Goal: Book appointment/travel/reservation

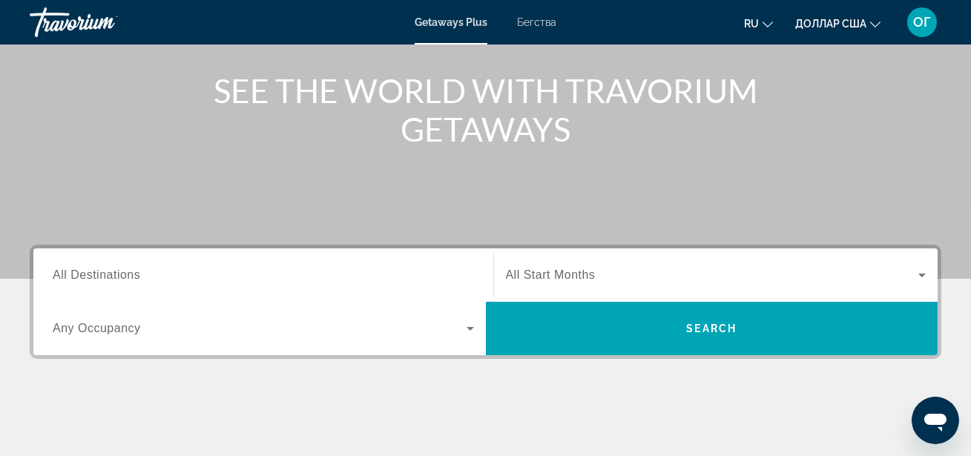
scroll to position [188, 0]
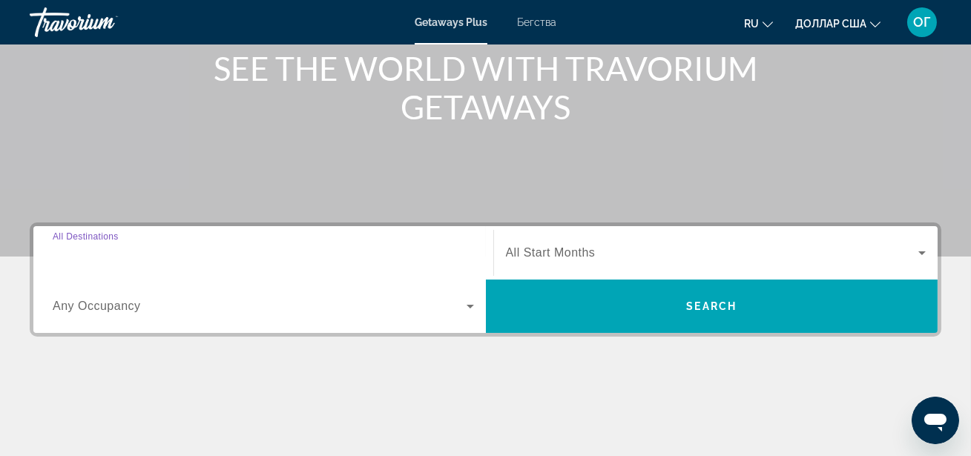
click at [344, 252] on input "Destination All Destinations" at bounding box center [263, 254] width 421 height 18
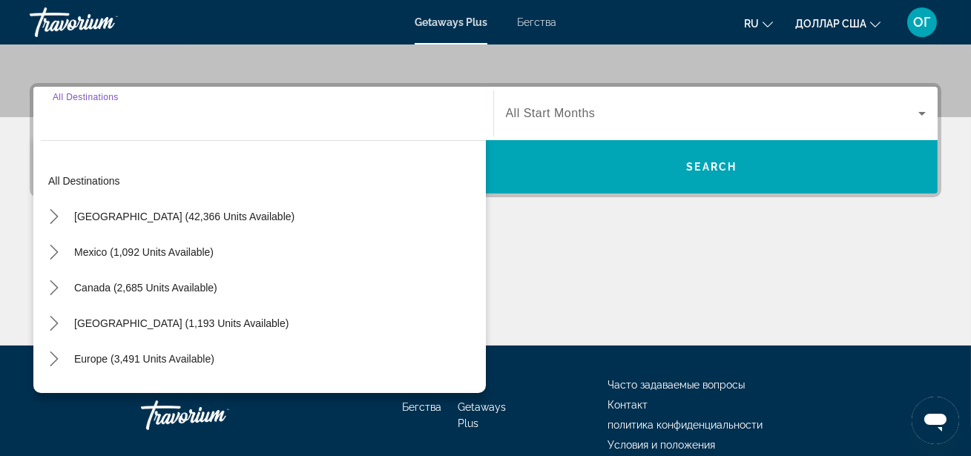
scroll to position [362, 0]
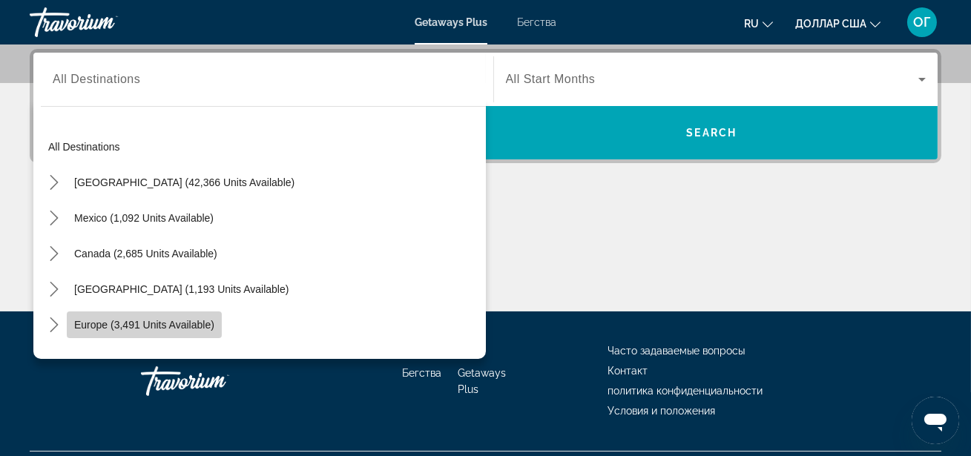
click at [171, 322] on span "Europe (3,491 units available)" at bounding box center [144, 325] width 140 height 12
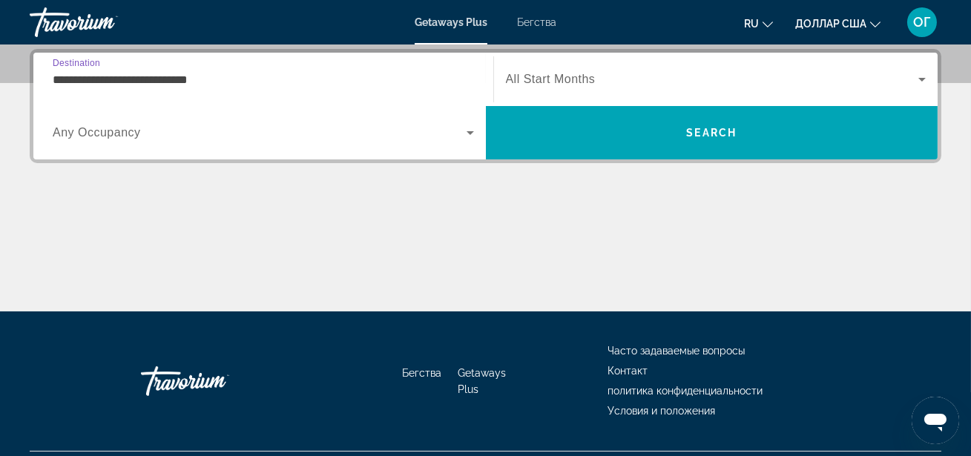
click at [356, 80] on input "**********" at bounding box center [263, 80] width 421 height 18
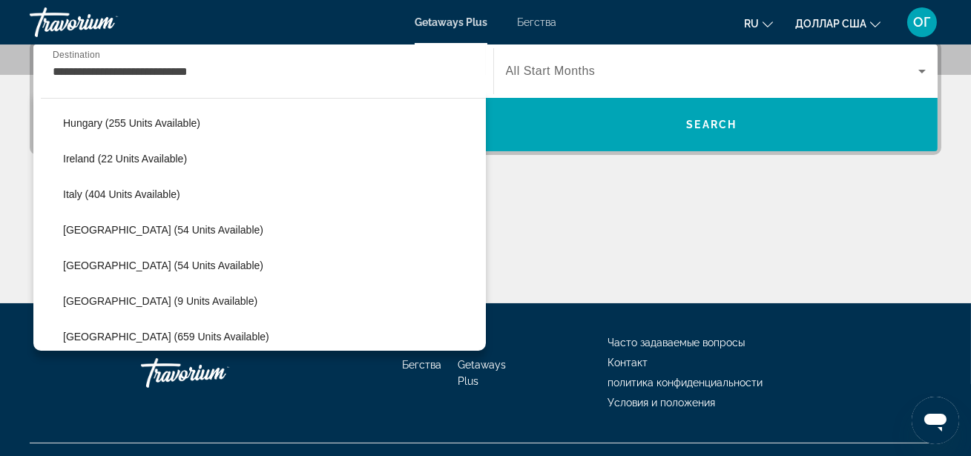
scroll to position [499, 0]
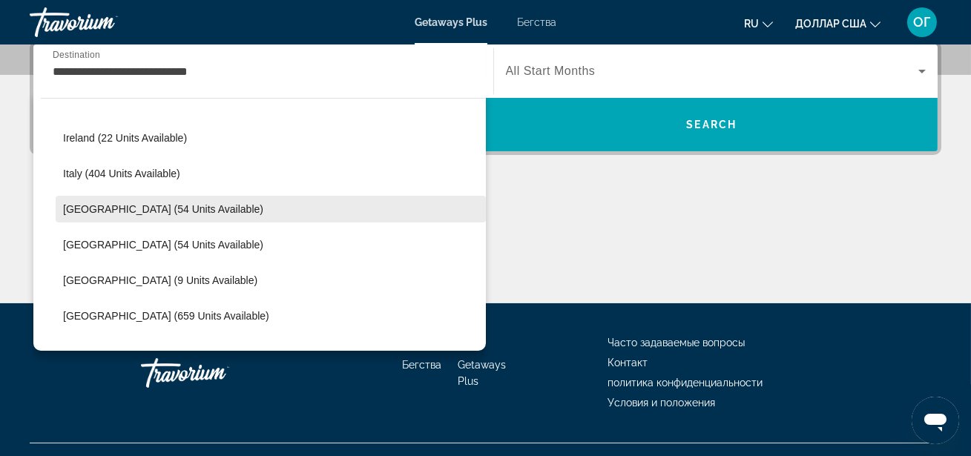
click at [135, 203] on span "[GEOGRAPHIC_DATA] (54 units available)" at bounding box center [163, 209] width 200 height 12
type input "**********"
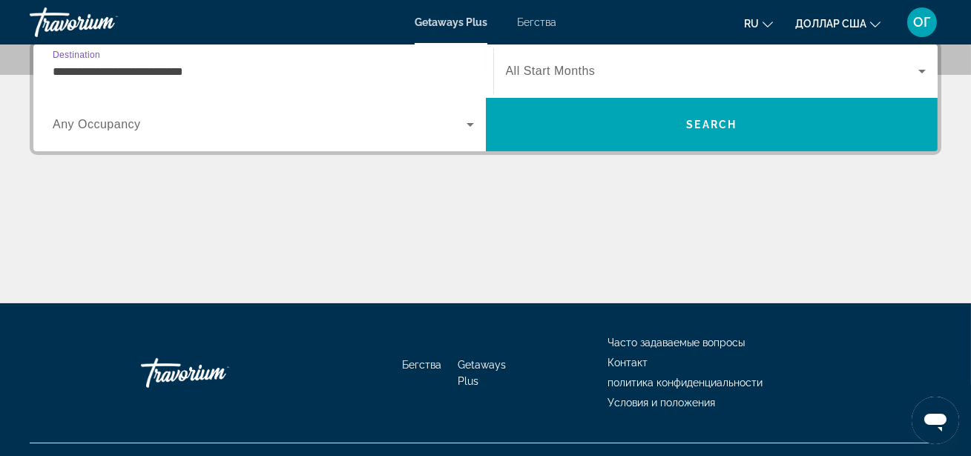
scroll to position [362, 0]
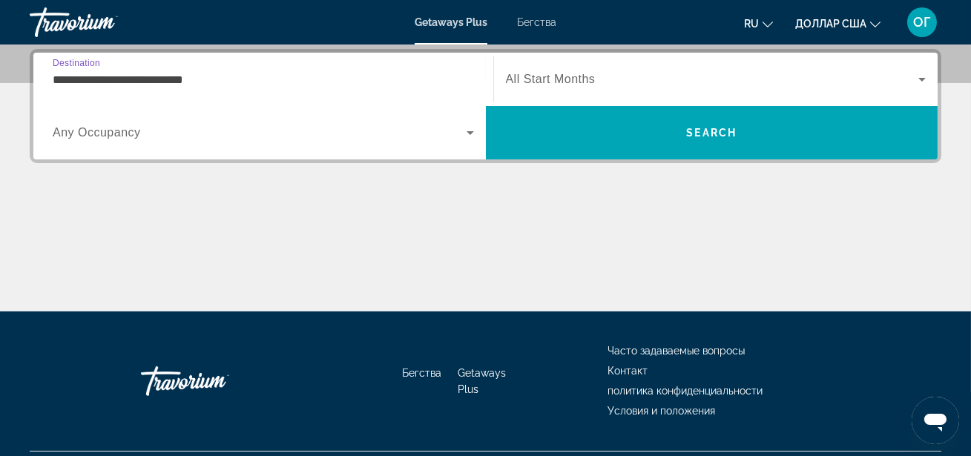
click at [468, 133] on icon "Виджет поиска" at bounding box center [470, 133] width 18 height 18
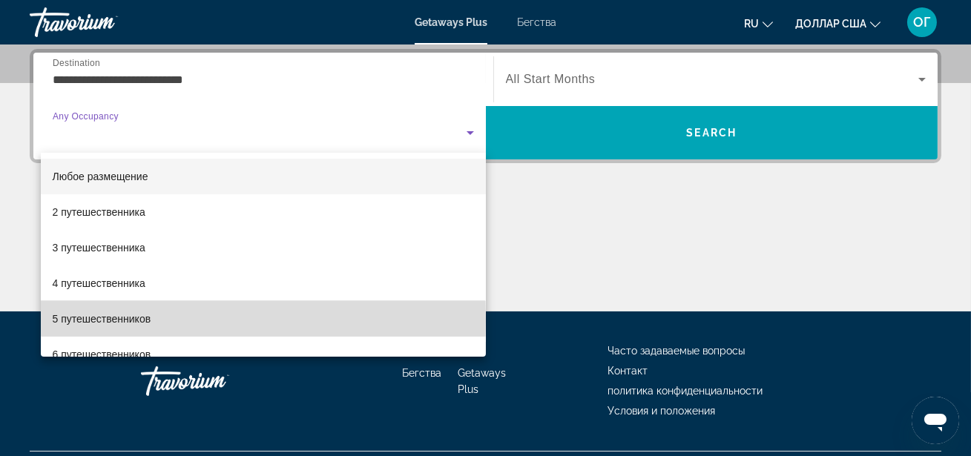
click at [137, 319] on font "5 путешественников" at bounding box center [102, 319] width 99 height 12
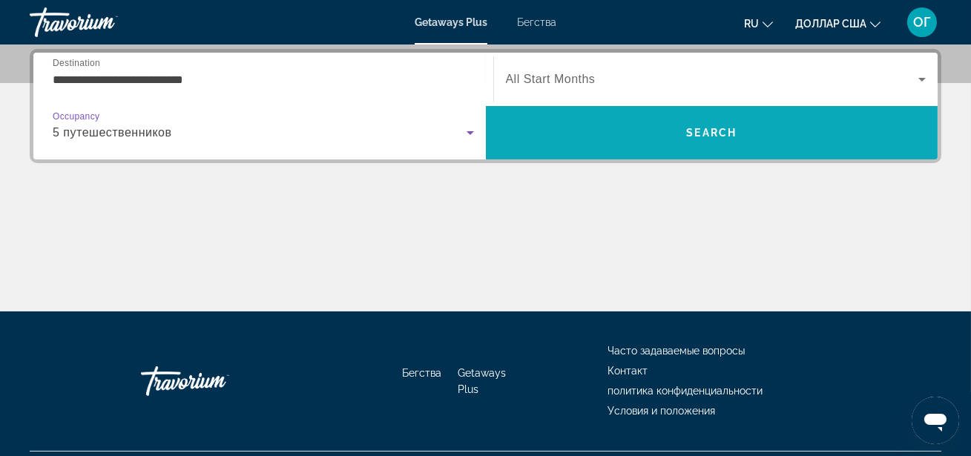
click at [619, 122] on span "Поиск" at bounding box center [712, 133] width 452 height 36
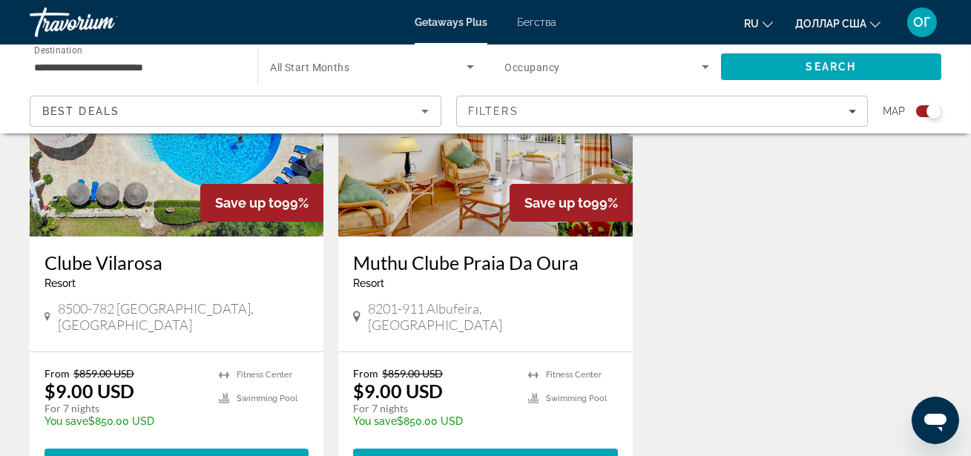
scroll to position [647, 0]
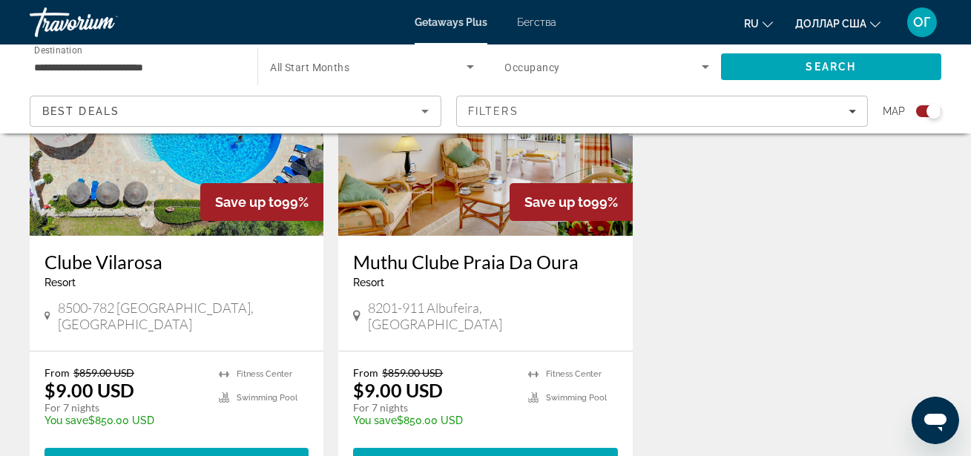
click at [152, 169] on img "Основное содержание" at bounding box center [177, 117] width 294 height 237
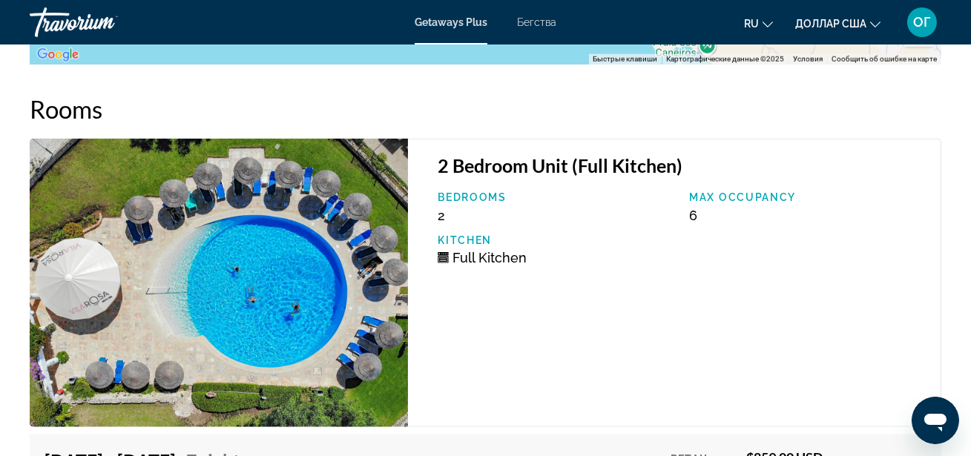
scroll to position [3047, 0]
